Goal: Complete application form

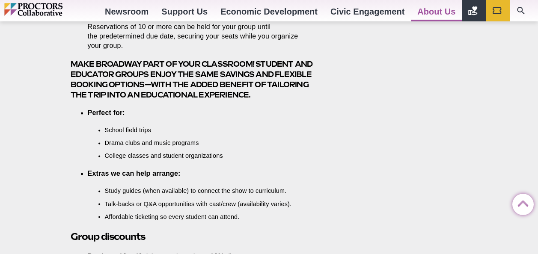
scroll to position [610, 0]
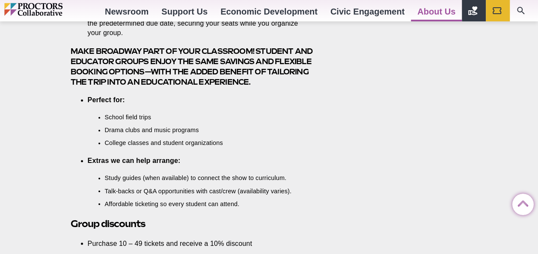
click at [305, 175] on li "Extras we can help arrange: Study guides (when available) to connect the show t…" at bounding box center [199, 182] width 222 height 52
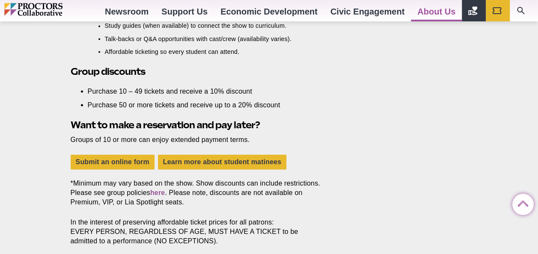
scroll to position [777, 0]
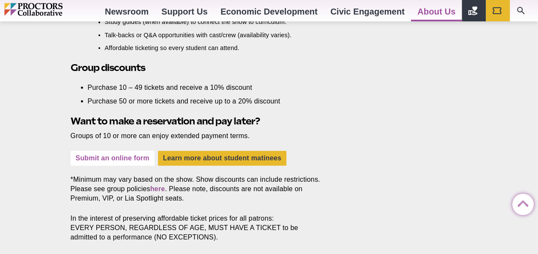
click at [132, 153] on link "Submit an online form" at bounding box center [113, 158] width 84 height 15
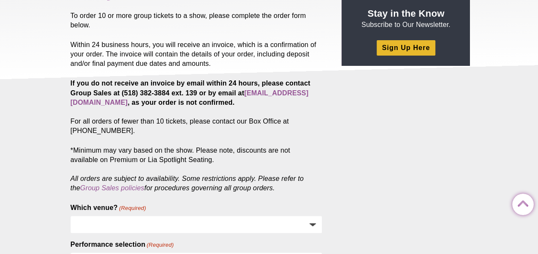
scroll to position [114, 0]
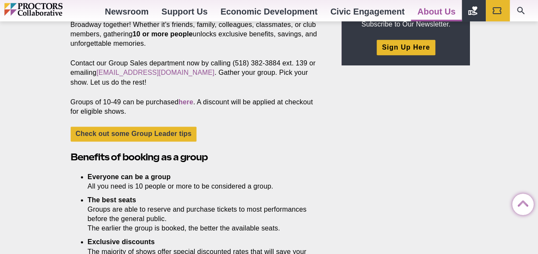
scroll to position [313, 0]
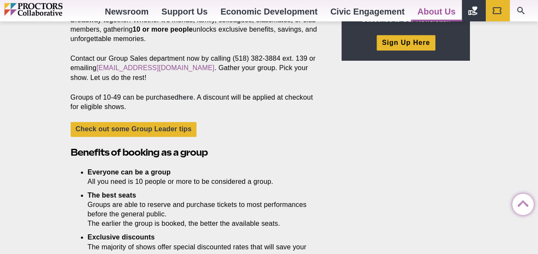
click at [185, 99] on link "here" at bounding box center [185, 97] width 15 height 7
